Goal: Transaction & Acquisition: Download file/media

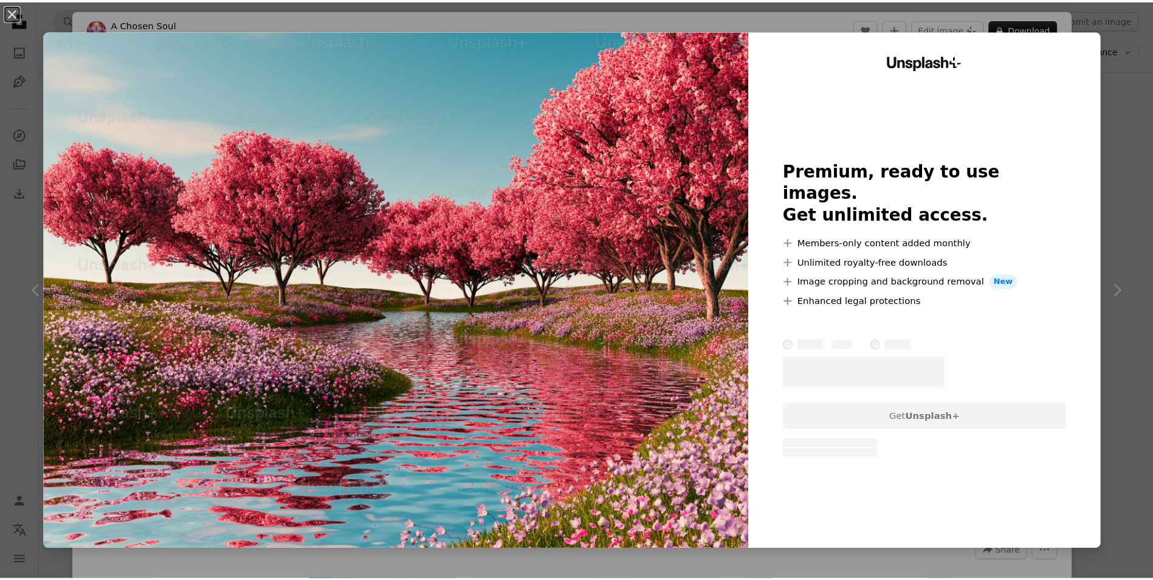
scroll to position [1885, 0]
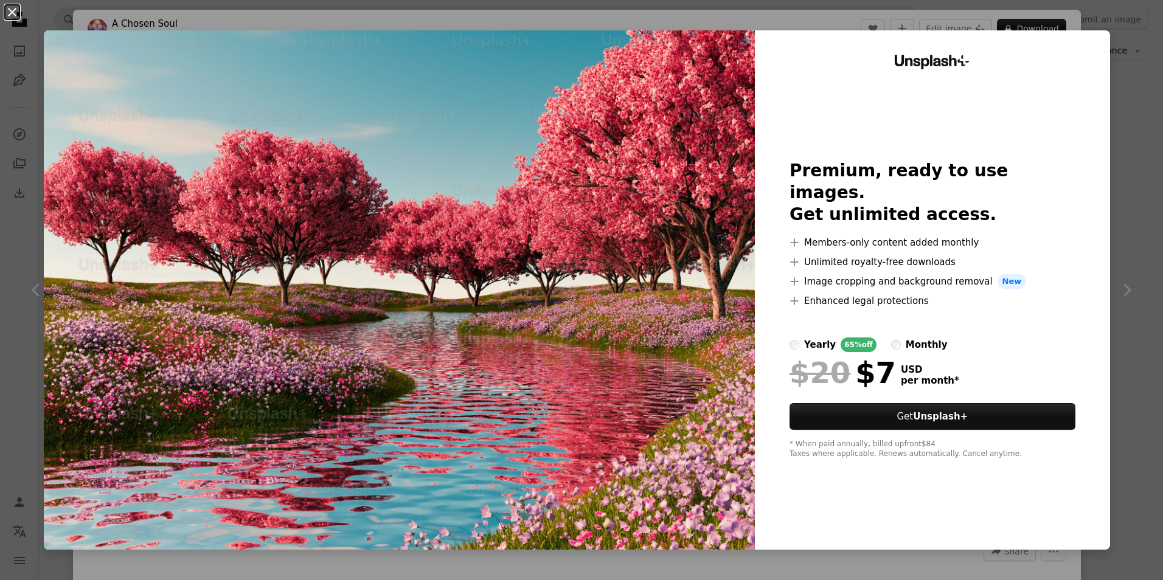
click at [13, 10] on button "An X shape" at bounding box center [12, 12] width 15 height 15
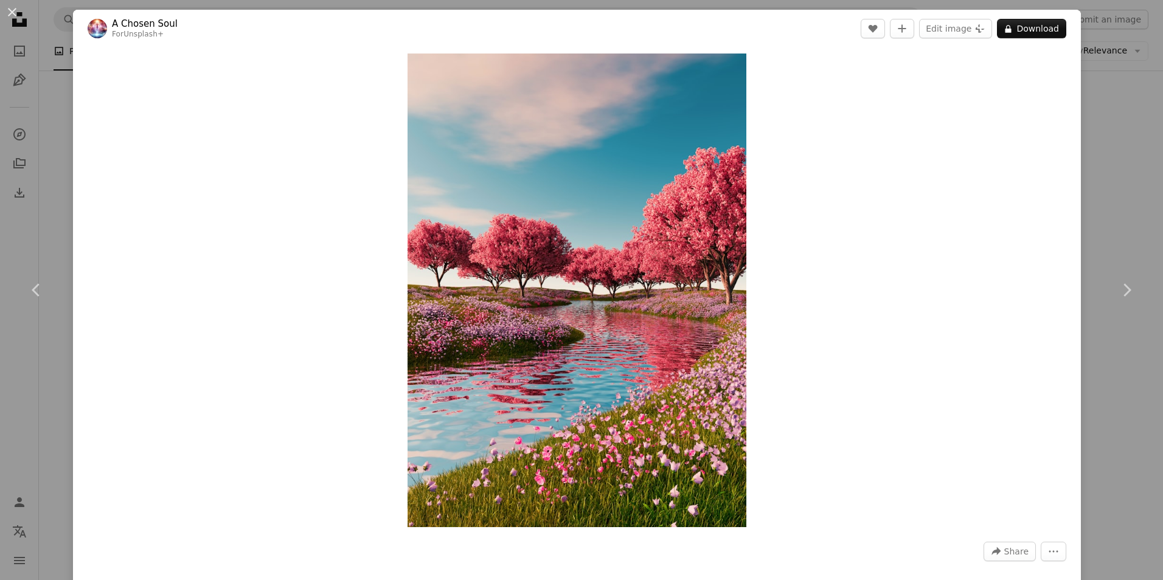
click at [11, 13] on button "An X shape" at bounding box center [12, 12] width 15 height 15
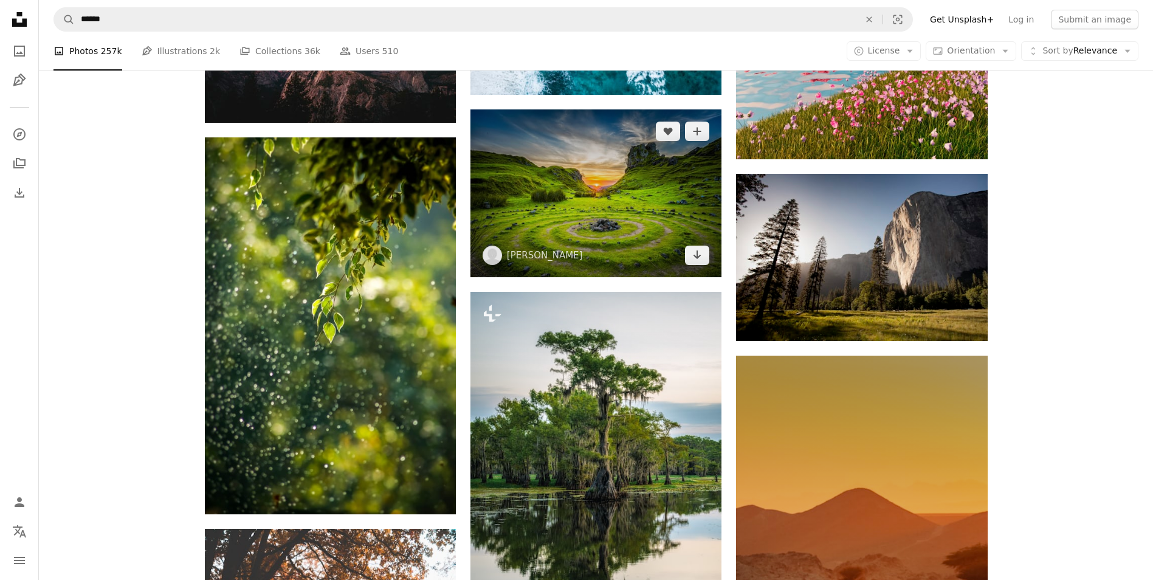
scroll to position [2128, 0]
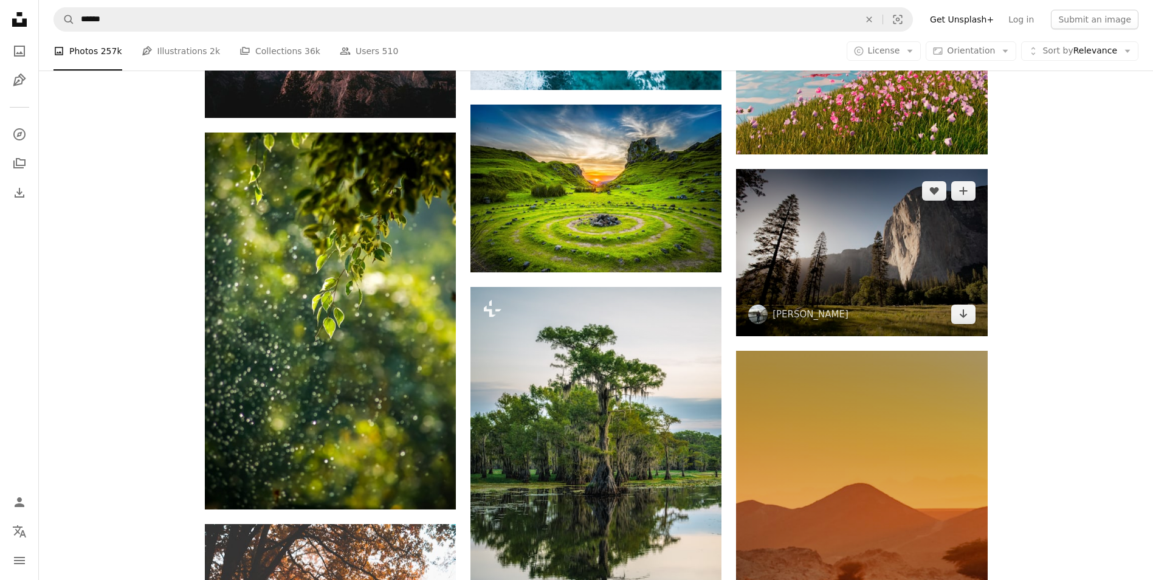
click at [767, 291] on img at bounding box center [861, 252] width 251 height 167
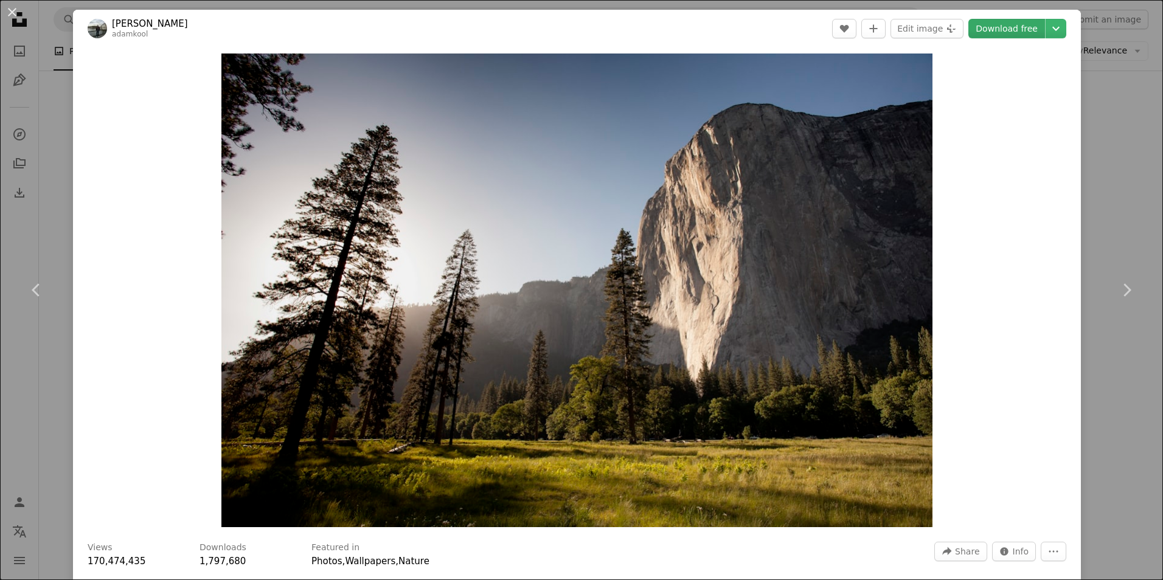
click at [992, 26] on link "Download free" at bounding box center [1006, 28] width 77 height 19
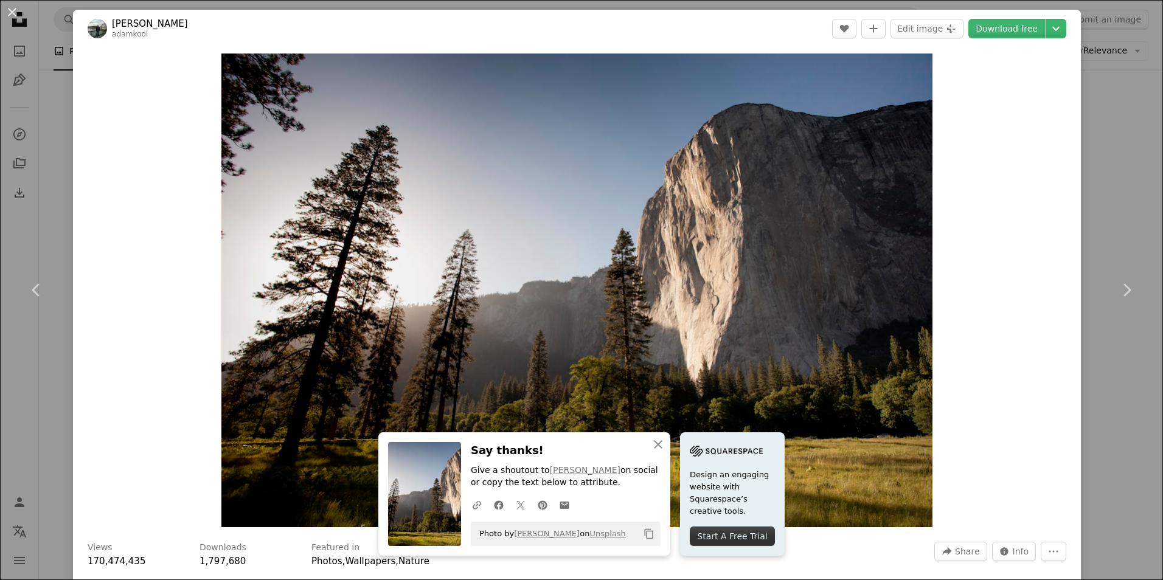
click at [1123, 149] on div "An X shape Chevron left Chevron right An X shape Close Say thanks! Give a shout…" at bounding box center [581, 290] width 1163 height 580
